Goal: Transaction & Acquisition: Purchase product/service

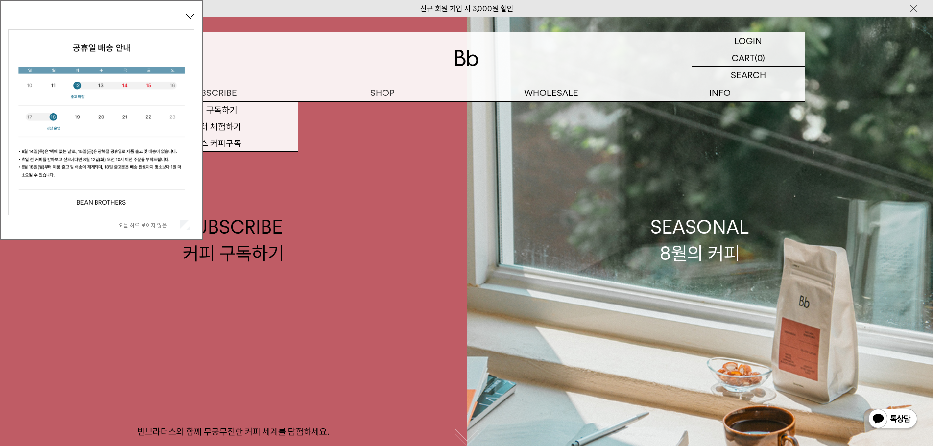
click at [191, 21] on button "닫기" at bounding box center [190, 18] width 9 height 9
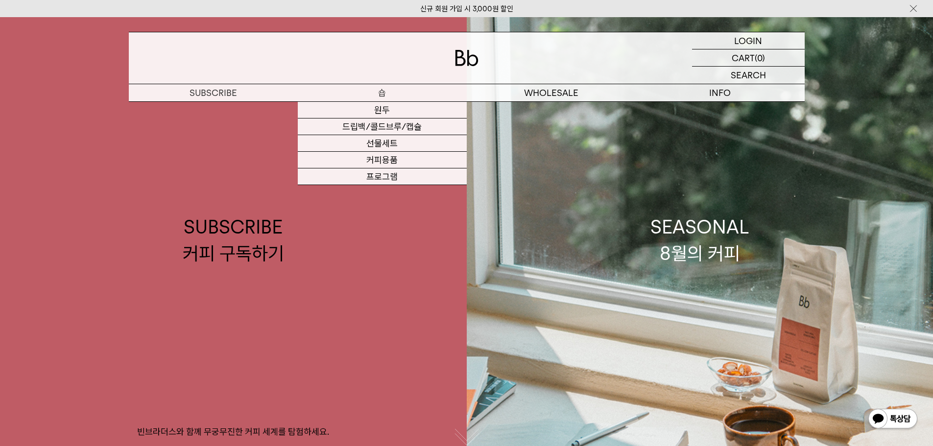
click at [379, 90] on p "숍" at bounding box center [382, 92] width 169 height 17
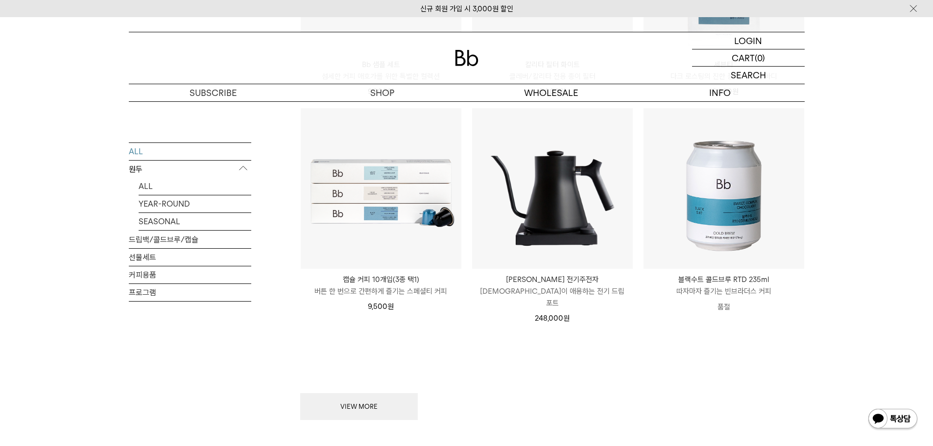
scroll to position [1176, 0]
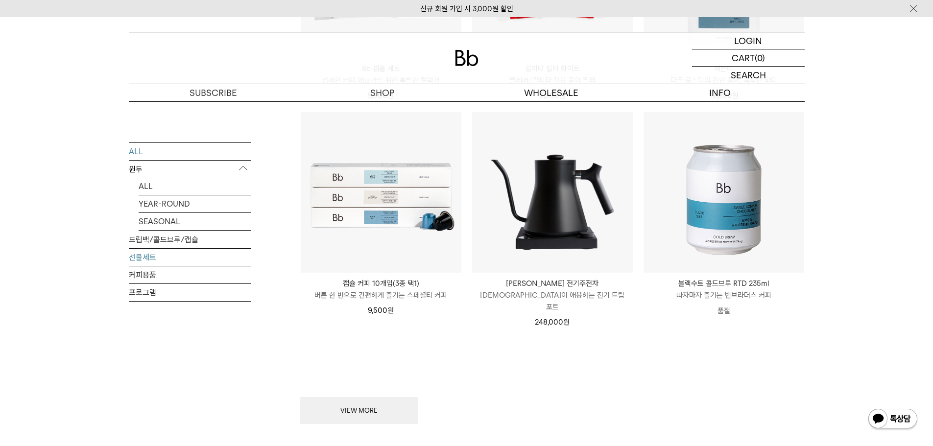
click at [140, 260] on link "선물세트" at bounding box center [190, 256] width 122 height 17
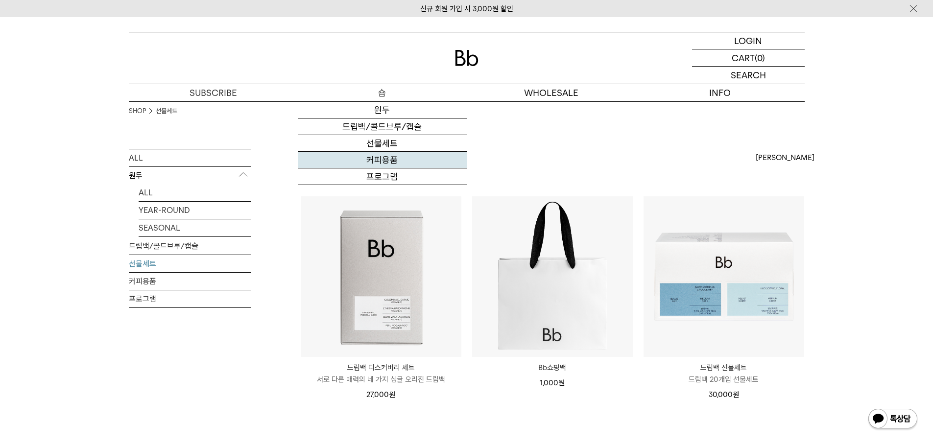
click at [393, 163] on link "커피용품" at bounding box center [382, 160] width 169 height 17
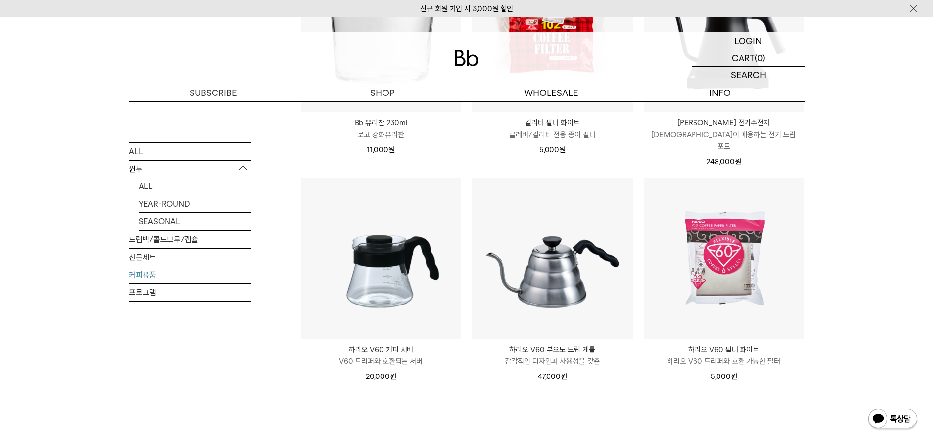
scroll to position [464, 0]
